Goal: Transaction & Acquisition: Download file/media

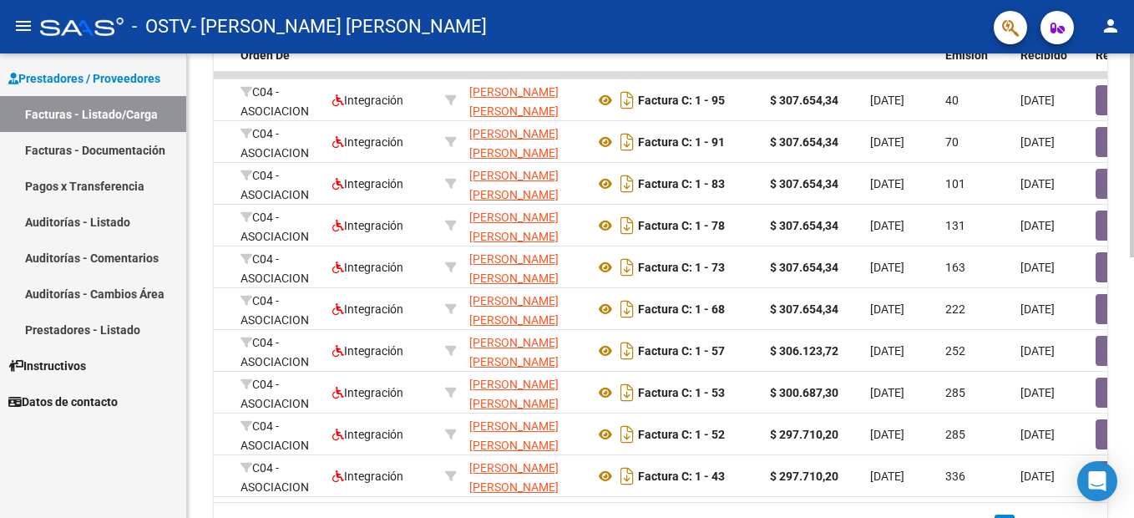
scroll to position [0, 268]
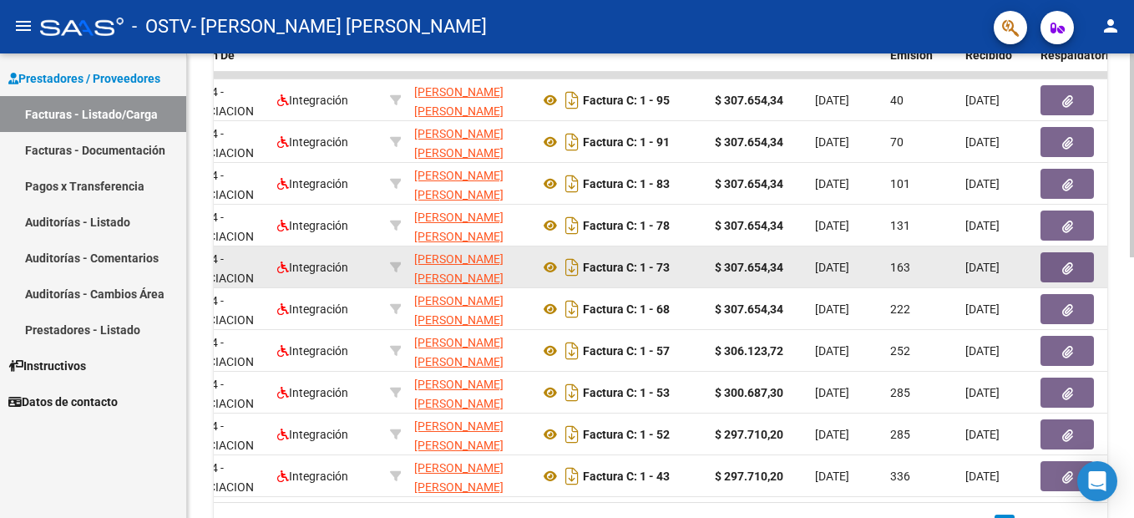
click at [1068, 268] on icon "button" at bounding box center [1067, 268] width 11 height 13
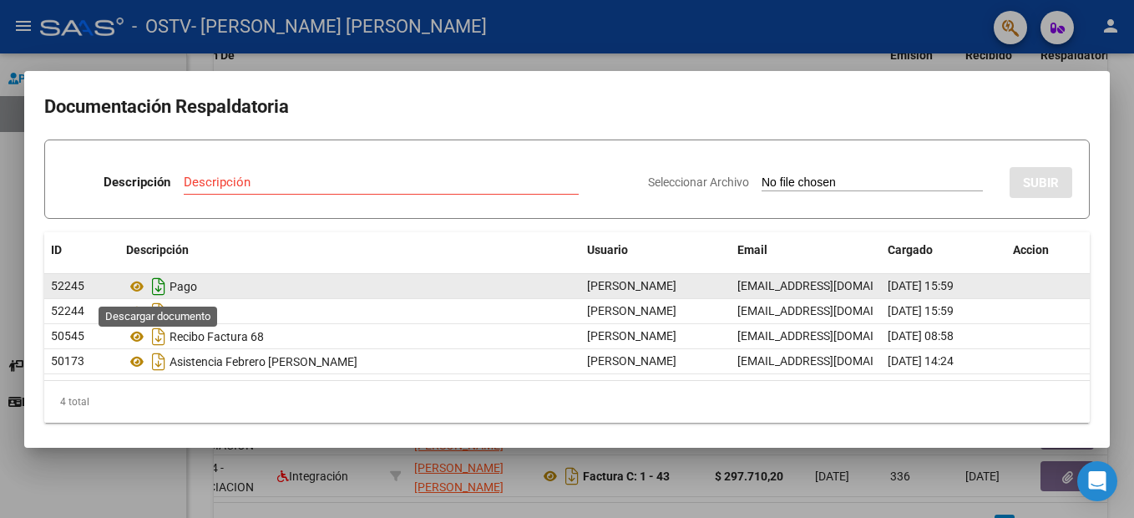
click at [160, 292] on icon "Descargar documento" at bounding box center [159, 286] width 22 height 27
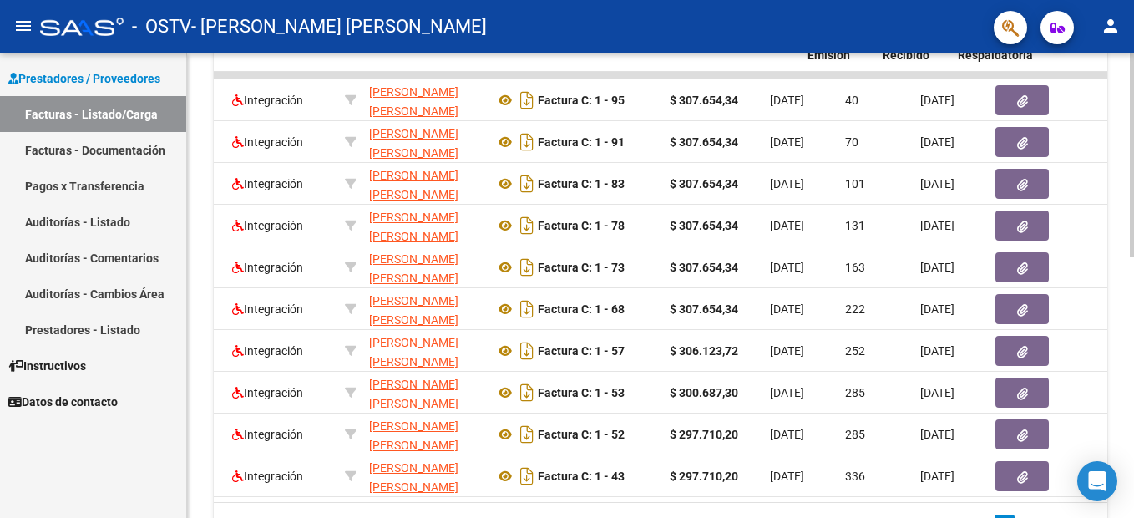
scroll to position [0, 351]
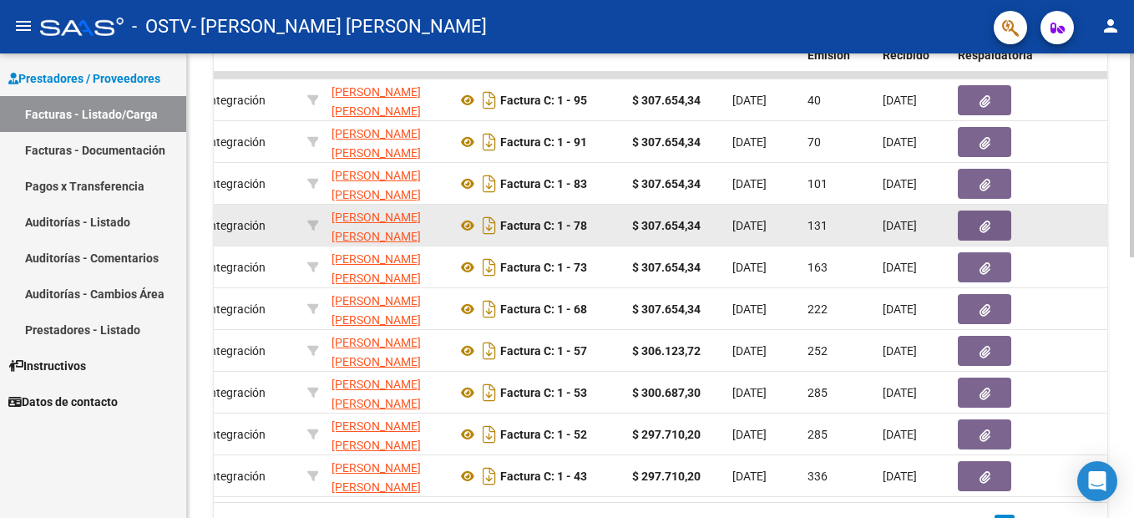
click at [981, 226] on icon "button" at bounding box center [985, 227] width 11 height 13
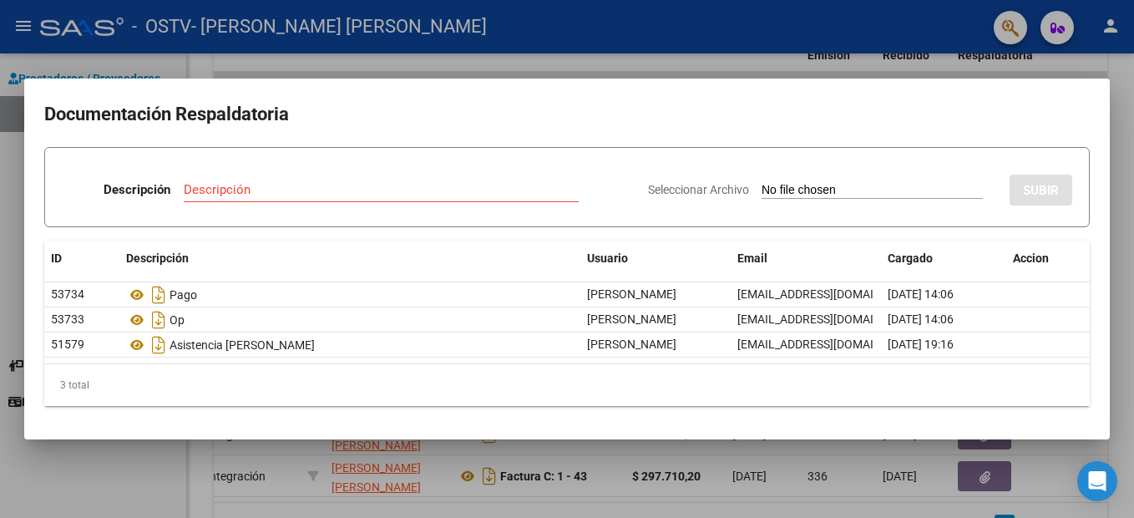
click at [841, 88] on mat-dialog-container "Documentación Respaldatoria Descripción Descripción Seleccionar Archivo SUBIR I…" at bounding box center [567, 259] width 1086 height 360
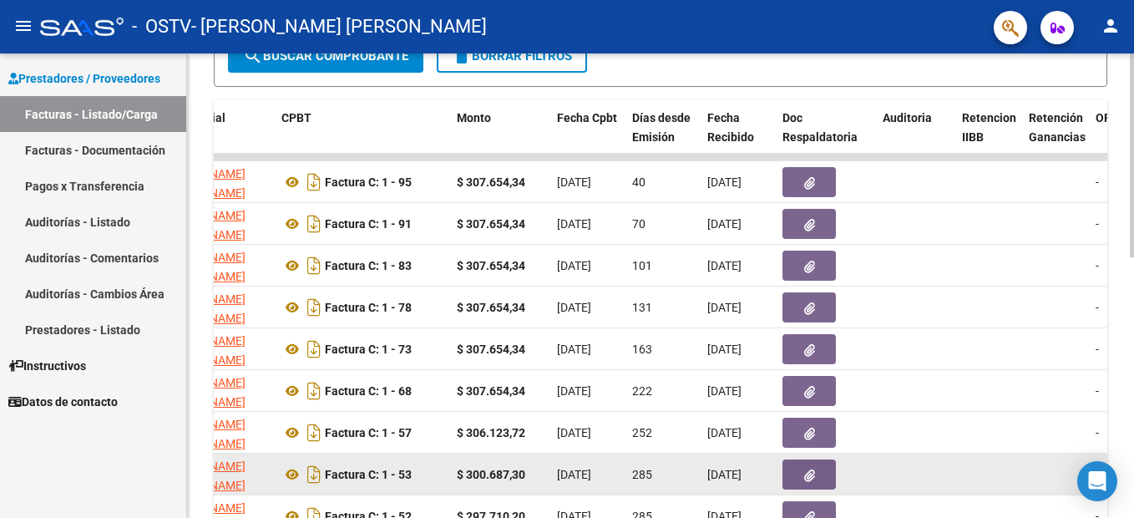
scroll to position [418, 0]
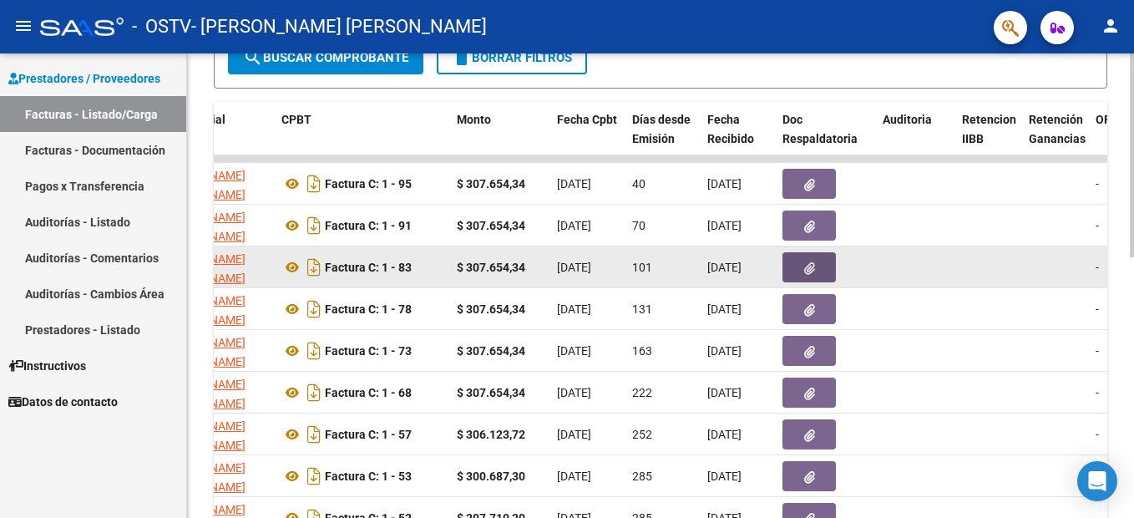
click at [812, 267] on icon "button" at bounding box center [809, 268] width 11 height 13
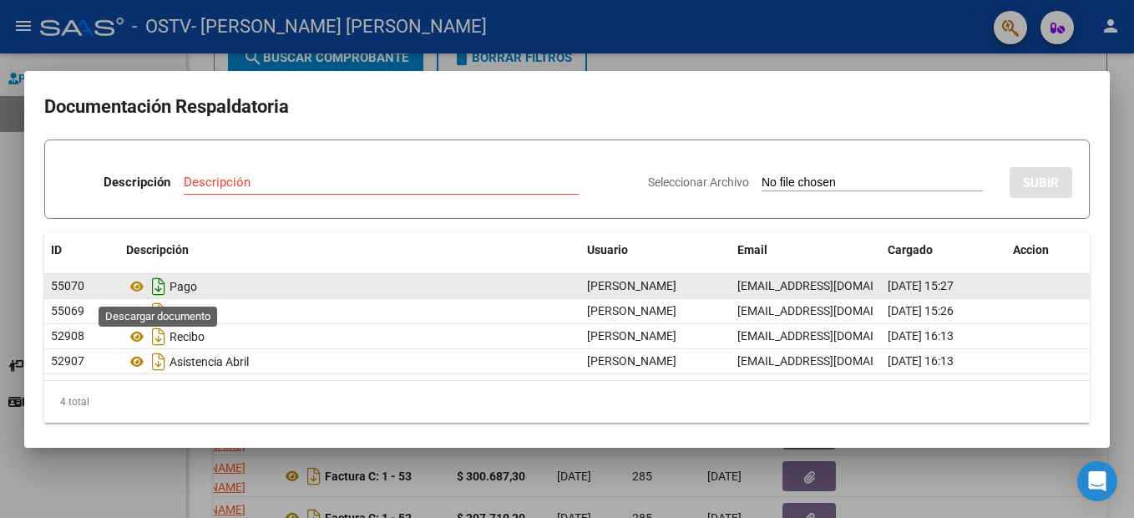
click at [160, 288] on icon "Descargar documento" at bounding box center [159, 286] width 22 height 27
click at [256, 49] on div at bounding box center [567, 259] width 1134 height 518
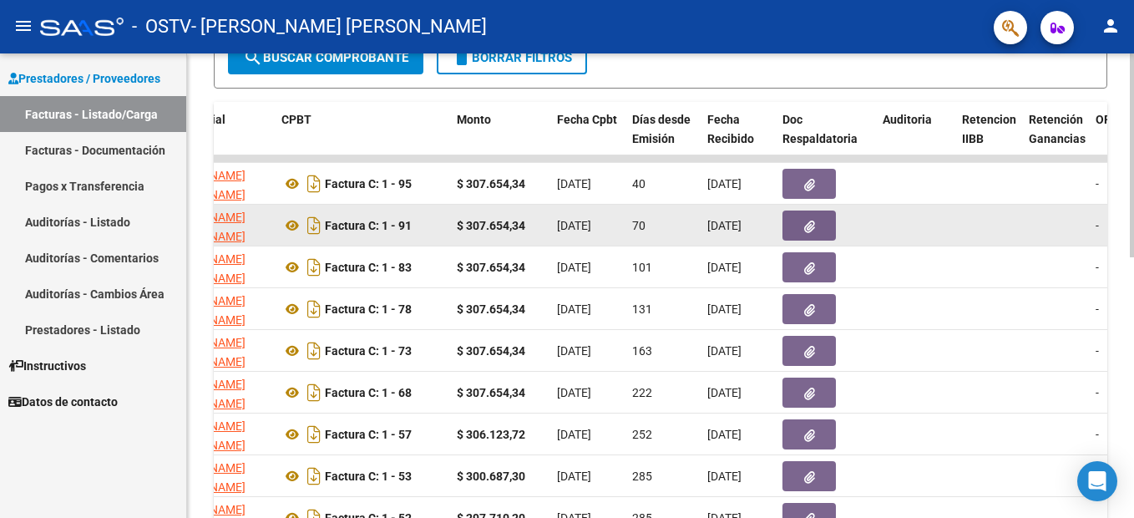
click at [806, 224] on icon "button" at bounding box center [809, 227] width 11 height 13
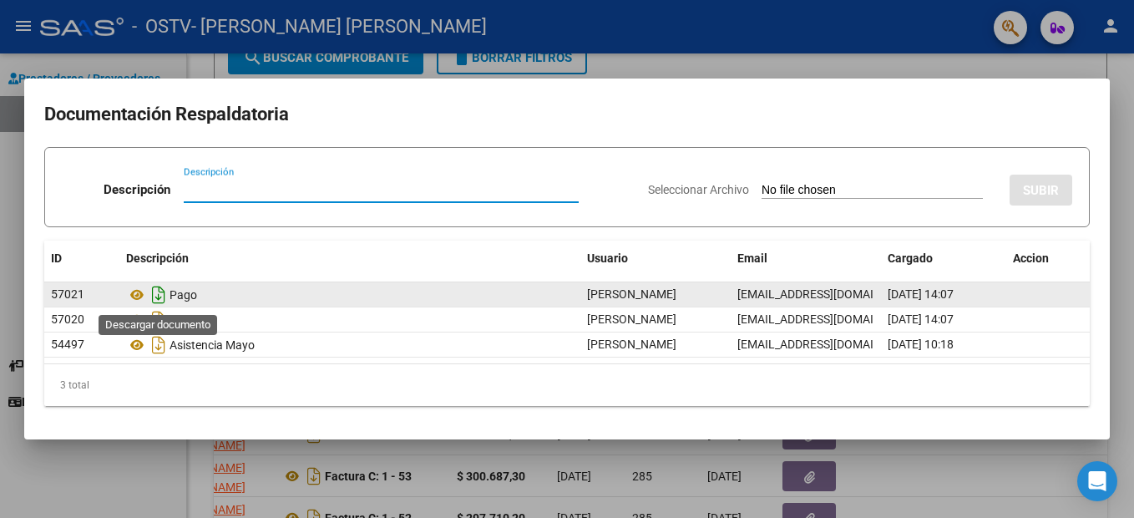
click at [165, 300] on icon "Descargar documento" at bounding box center [159, 294] width 22 height 27
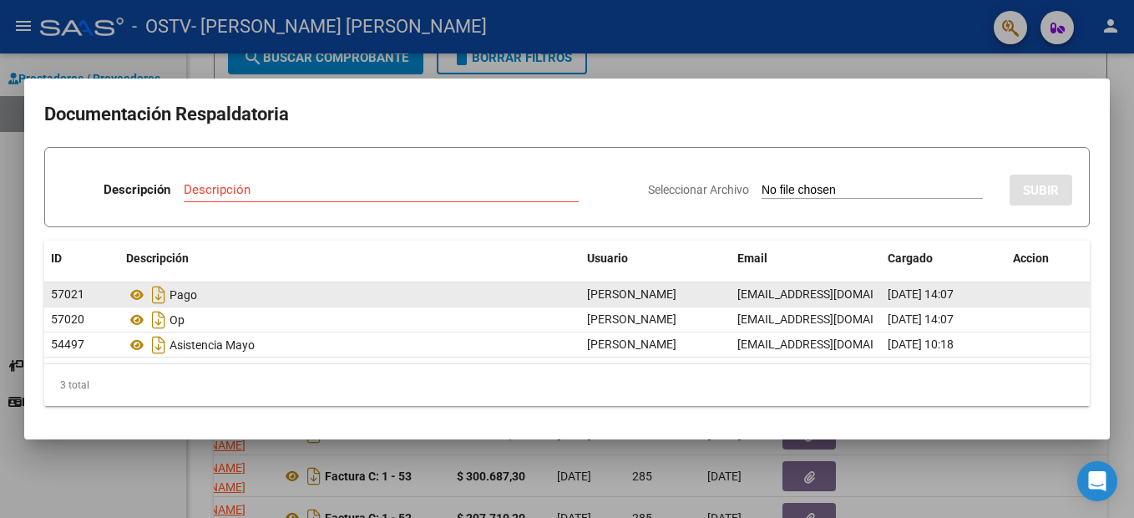
click at [348, 56] on div at bounding box center [567, 259] width 1134 height 518
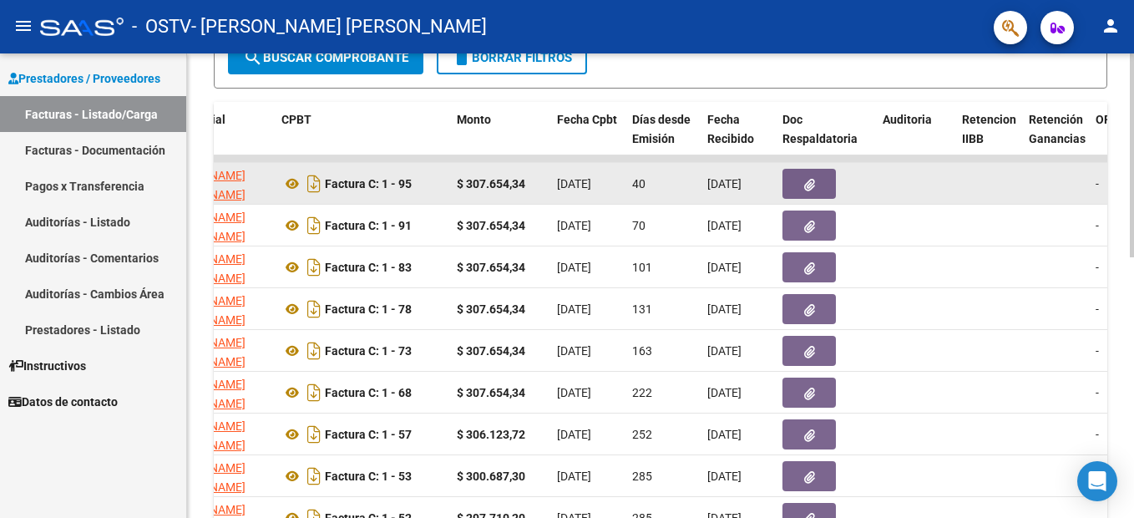
click at [809, 188] on icon "button" at bounding box center [809, 185] width 11 height 13
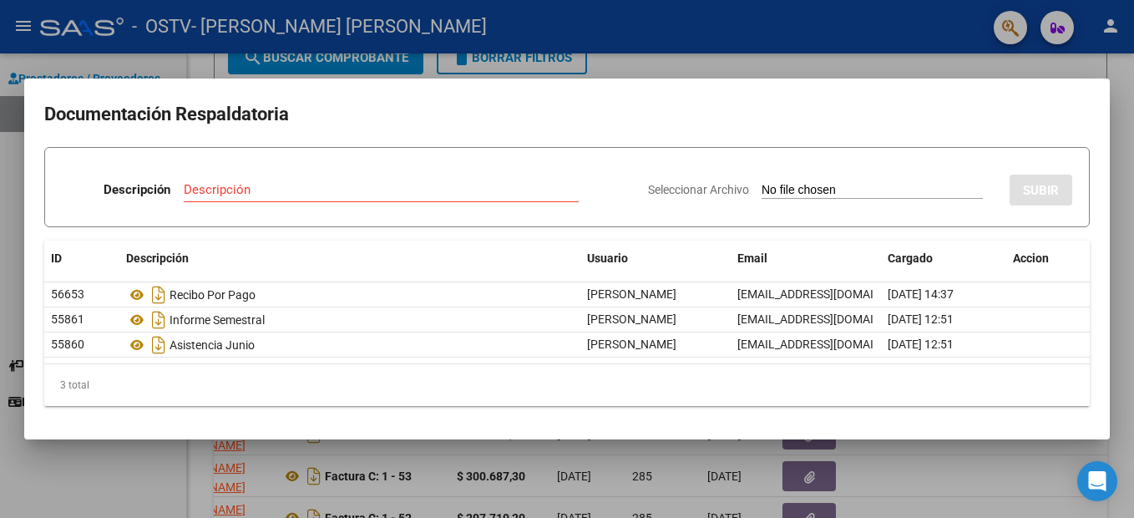
click at [427, 65] on div at bounding box center [567, 259] width 1134 height 518
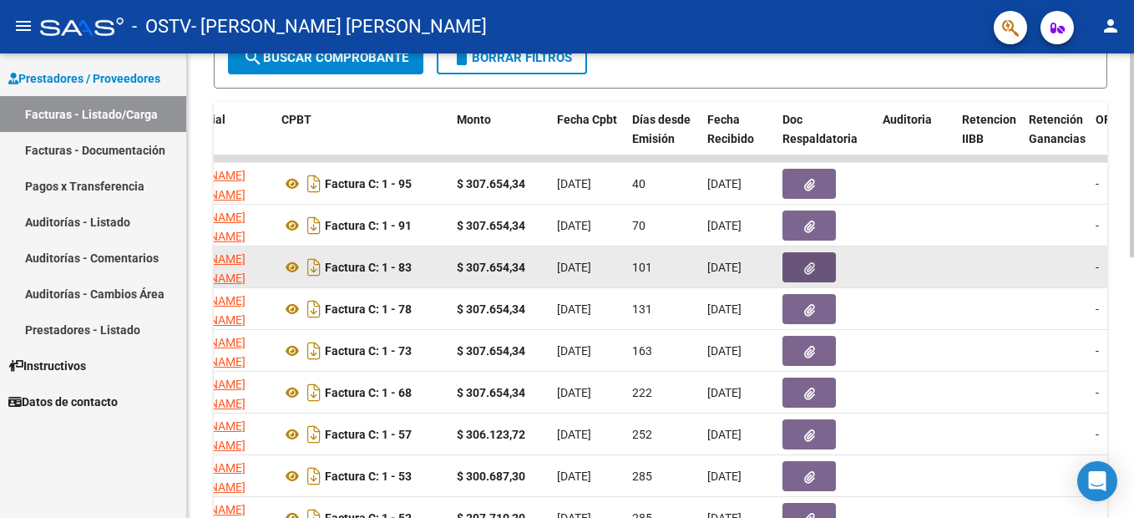
click at [810, 268] on icon "button" at bounding box center [809, 268] width 11 height 13
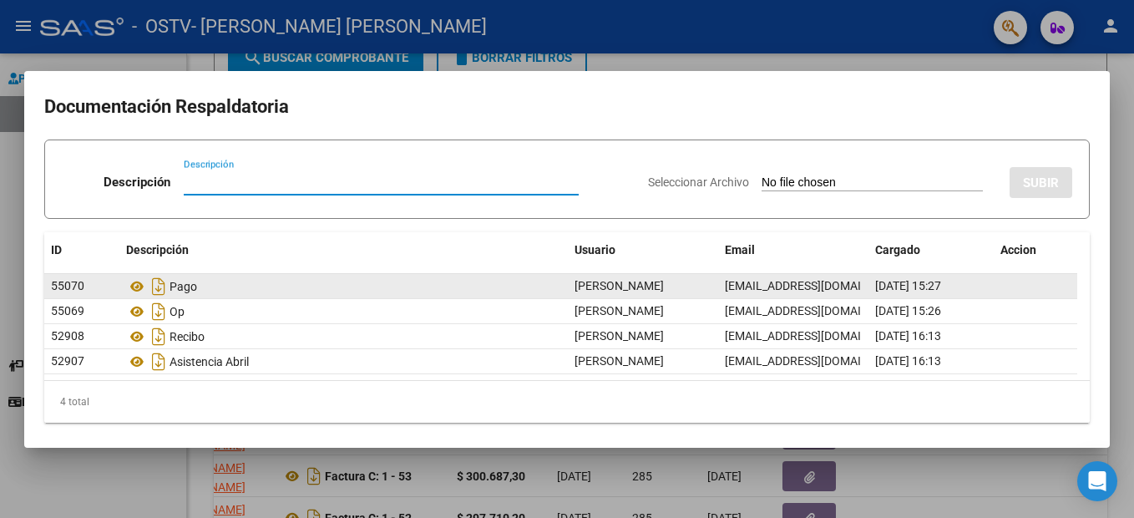
click at [202, 286] on div "Pago" at bounding box center [343, 286] width 435 height 27
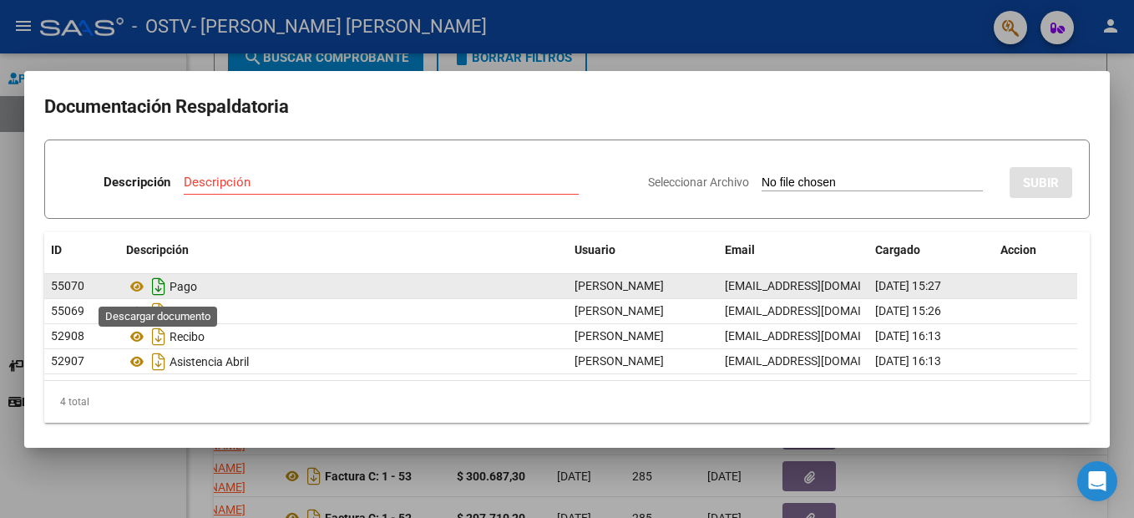
click at [160, 287] on icon "Descargar documento" at bounding box center [159, 286] width 22 height 27
click at [700, 65] on div at bounding box center [567, 259] width 1134 height 518
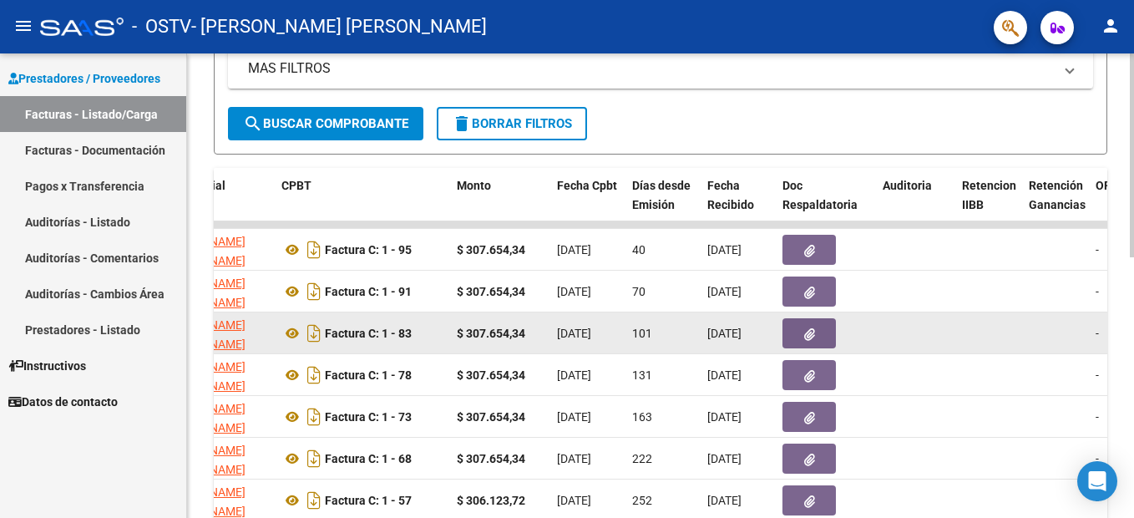
scroll to position [334, 0]
